Goal: Task Accomplishment & Management: Use online tool/utility

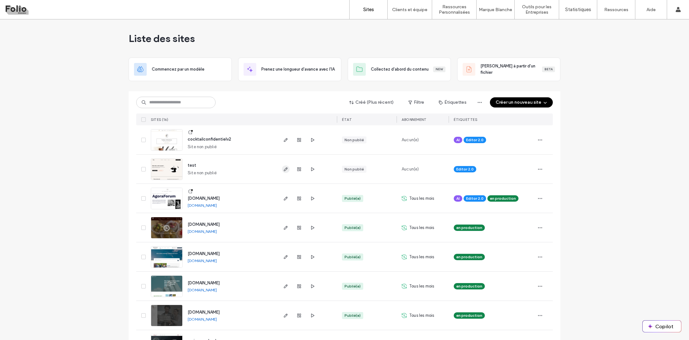
click at [283, 169] on icon "button" at bounding box center [285, 168] width 5 height 5
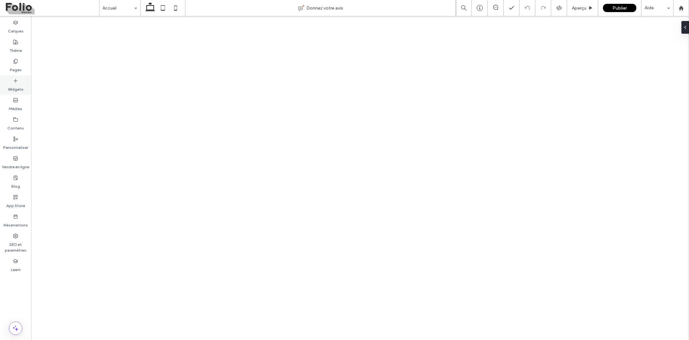
click at [17, 88] on label "Widgets" at bounding box center [16, 87] width 16 height 9
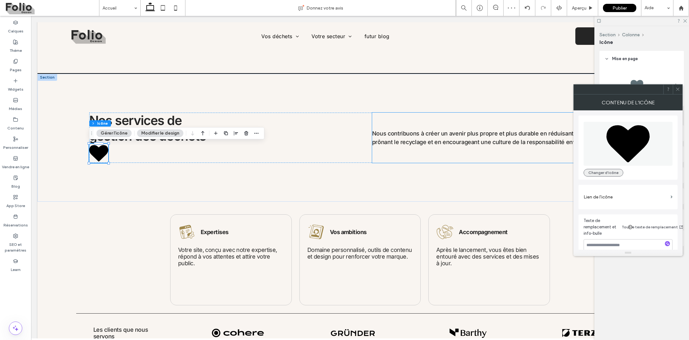
click at [598, 171] on button "Changer d'icône" at bounding box center [604, 173] width 40 height 8
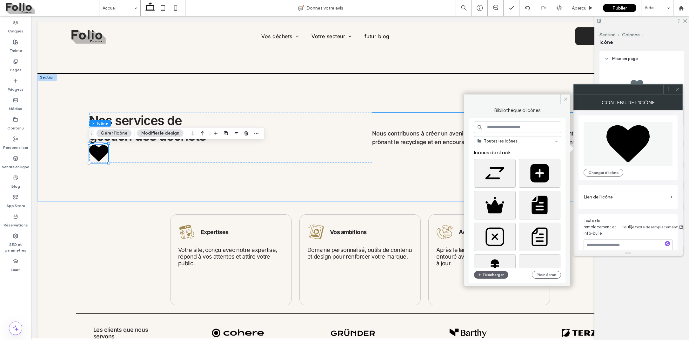
click at [490, 128] on input at bounding box center [517, 126] width 87 height 11
paste input "***"
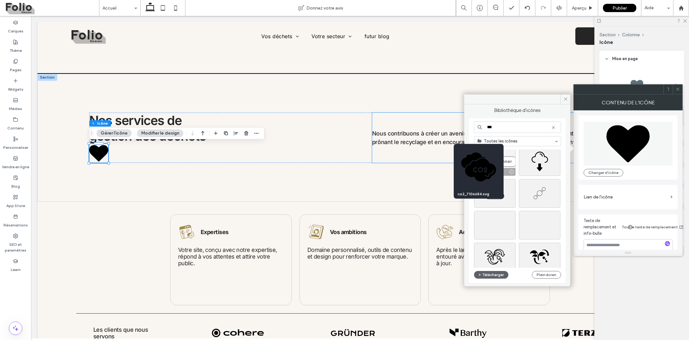
scroll to position [139, 0]
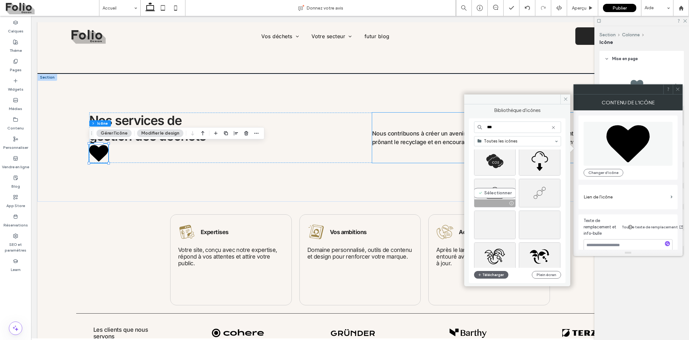
type input "***"
click at [498, 190] on div "Sélectionner" at bounding box center [495, 193] width 42 height 29
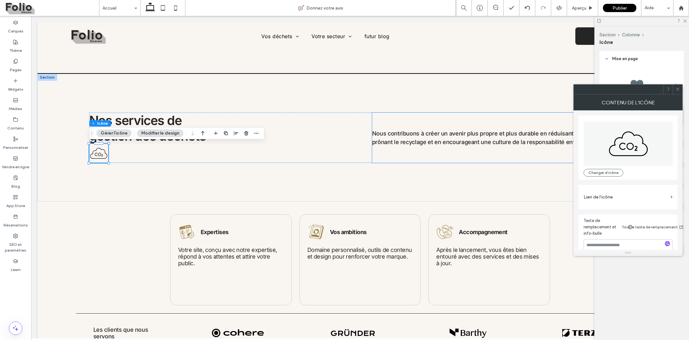
scroll to position [0, 0]
click at [676, 88] on icon at bounding box center [678, 89] width 5 height 5
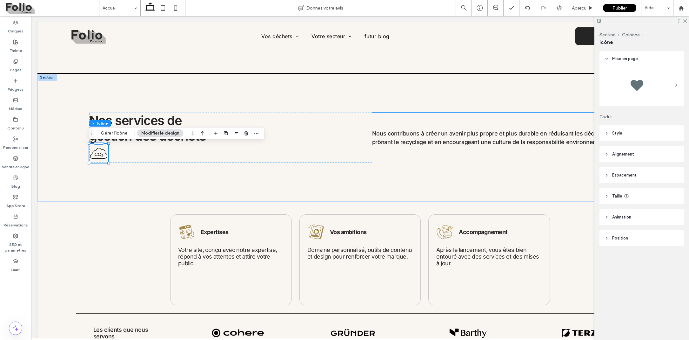
click at [608, 135] on icon at bounding box center [607, 133] width 4 height 4
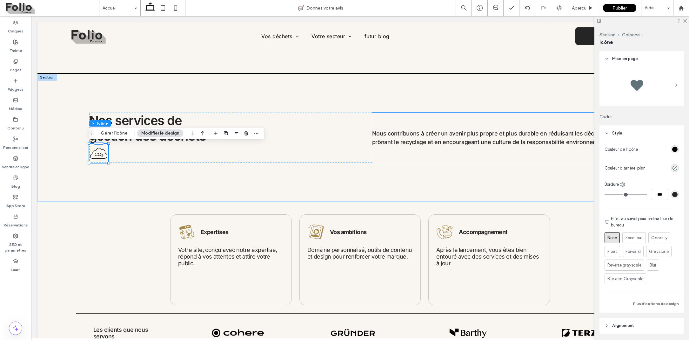
click at [608, 135] on icon at bounding box center [607, 133] width 4 height 4
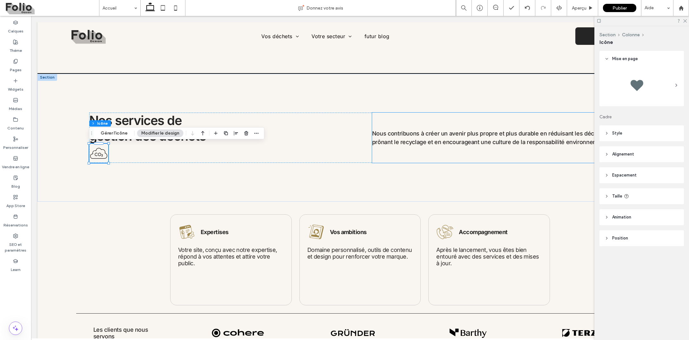
click at [609, 195] on icon at bounding box center [607, 196] width 4 height 4
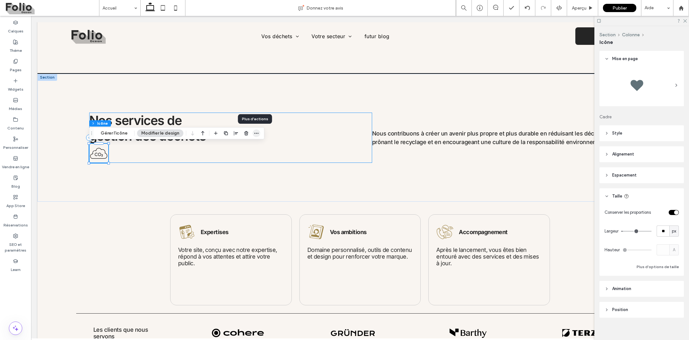
click at [256, 133] on icon "button" at bounding box center [256, 133] width 5 height 5
click at [580, 6] on span "Aperçu" at bounding box center [579, 7] width 15 height 5
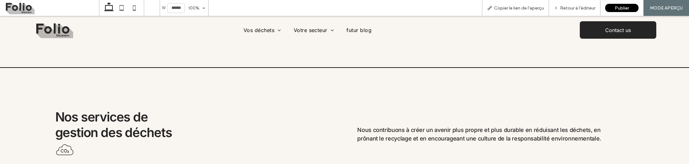
drag, startPoint x: 42, startPoint y: 145, endPoint x: 67, endPoint y: 145, distance: 25.4
click at [67, 145] on div "Nos services de gestion des déchets Nous contribuons à créer un avenir plus pro…" at bounding box center [344, 134] width 689 height 133
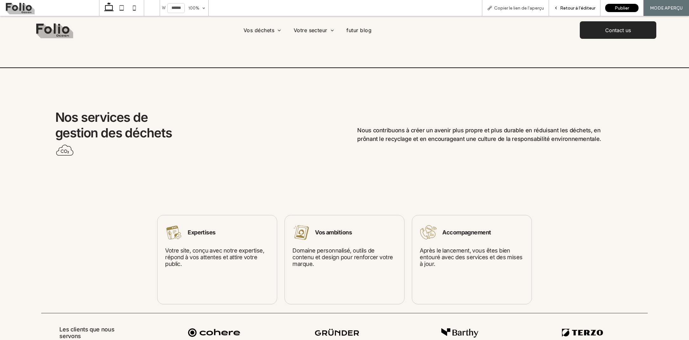
click at [570, 10] on span "Retour à l'éditeur" at bounding box center [577, 7] width 35 height 5
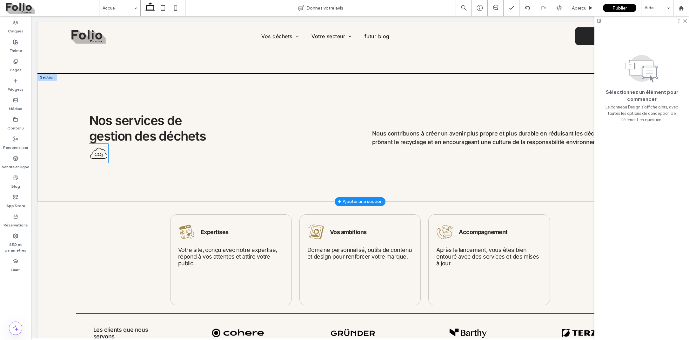
click at [103, 157] on icon at bounding box center [98, 153] width 19 height 19
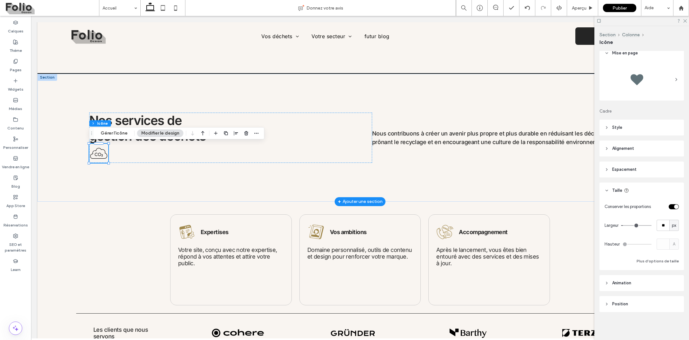
scroll to position [6, 0]
click at [120, 137] on div "Section Colonne Icône Gérer l'icône Modifier le design" at bounding box center [176, 133] width 175 height 12
click at [244, 132] on icon "button" at bounding box center [246, 133] width 5 height 5
